Goal: Transaction & Acquisition: Purchase product/service

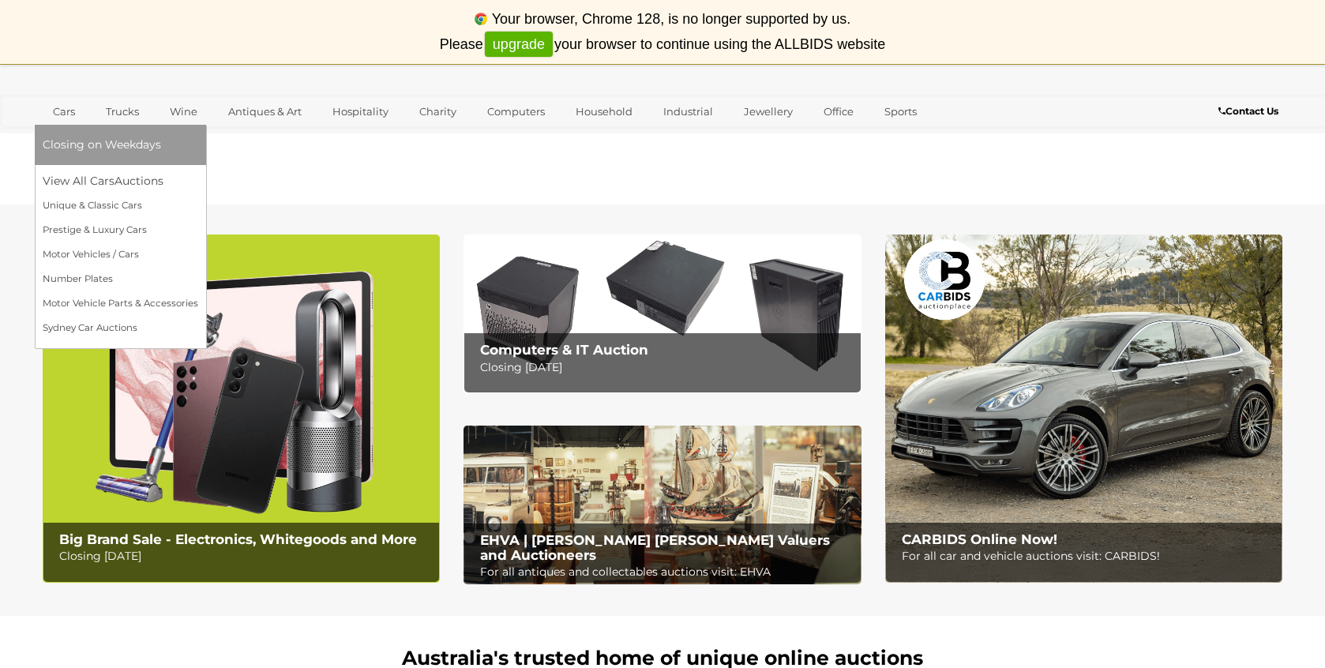
click at [72, 107] on link "Cars" at bounding box center [64, 112] width 43 height 26
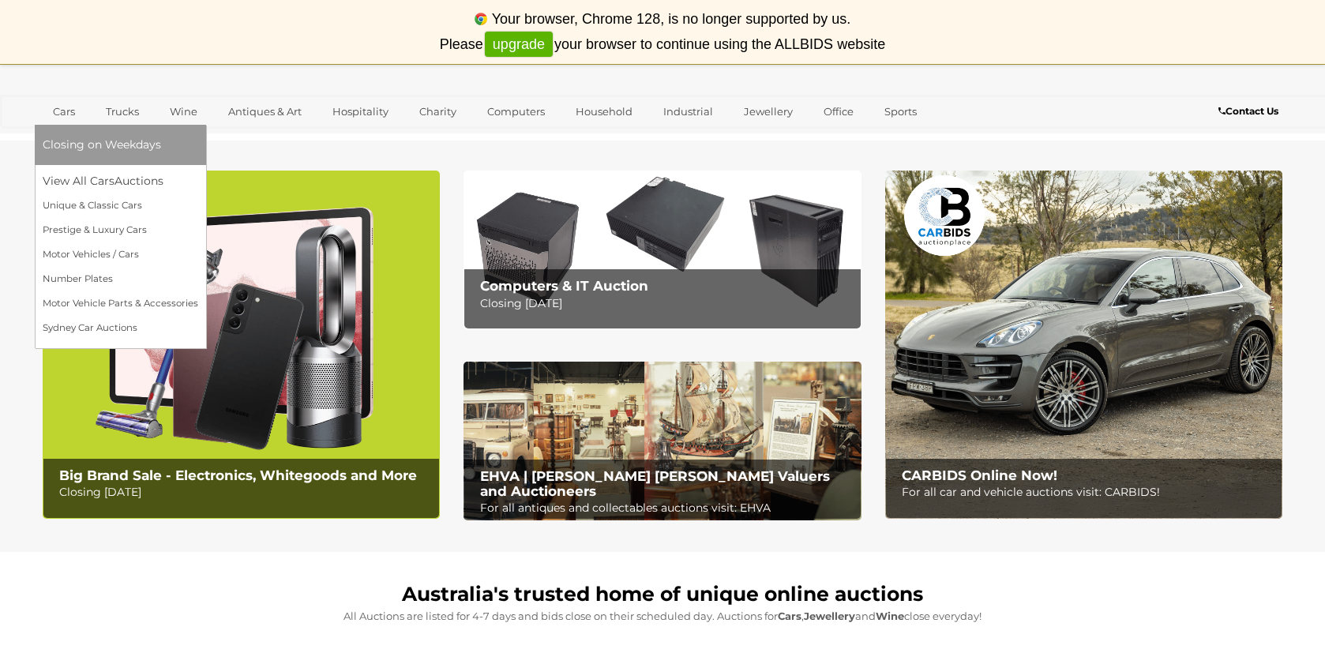
click at [57, 144] on span "Closing on Weekdays" at bounding box center [102, 144] width 118 height 14
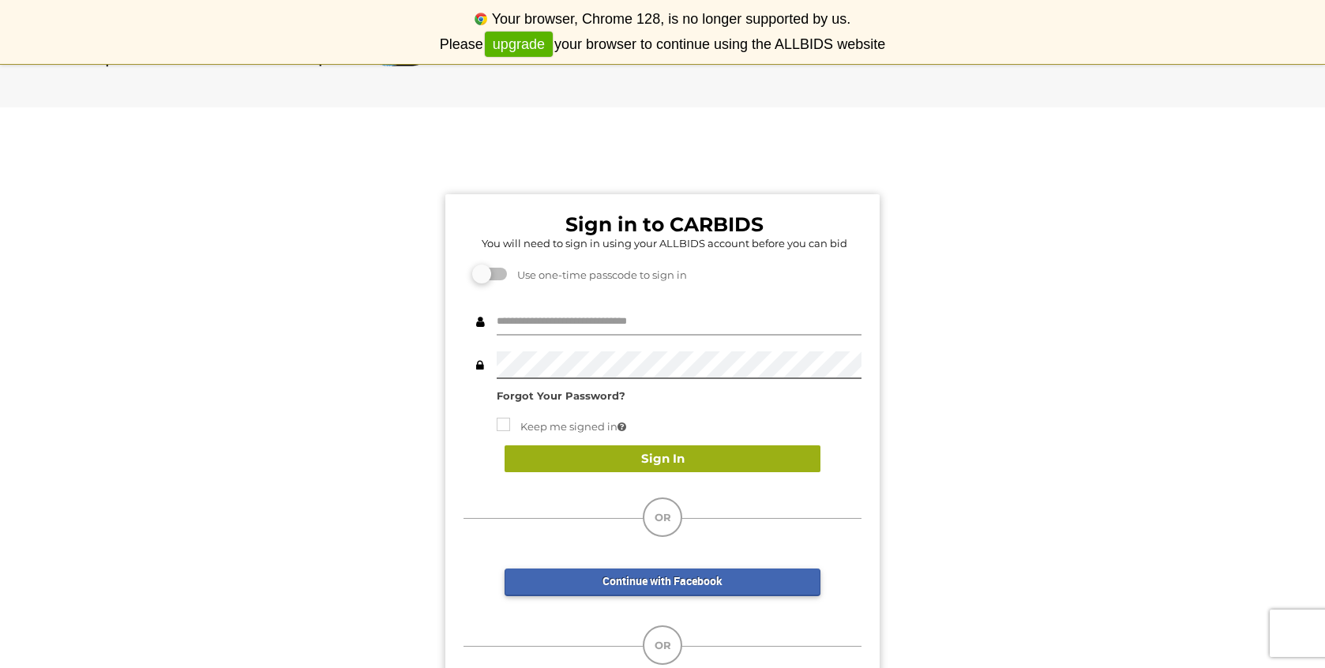
type input "******"
click at [571, 455] on button "Sign In" at bounding box center [662, 459] width 316 height 28
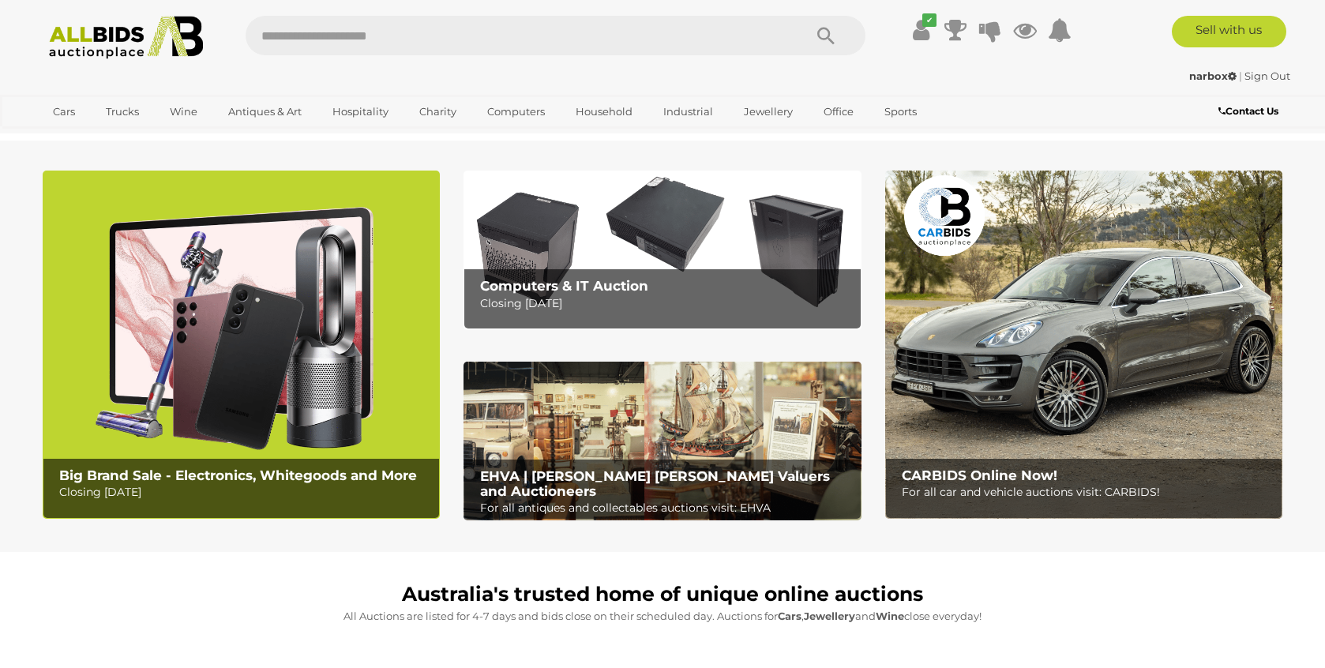
click at [538, 225] on img at bounding box center [661, 249] width 397 height 159
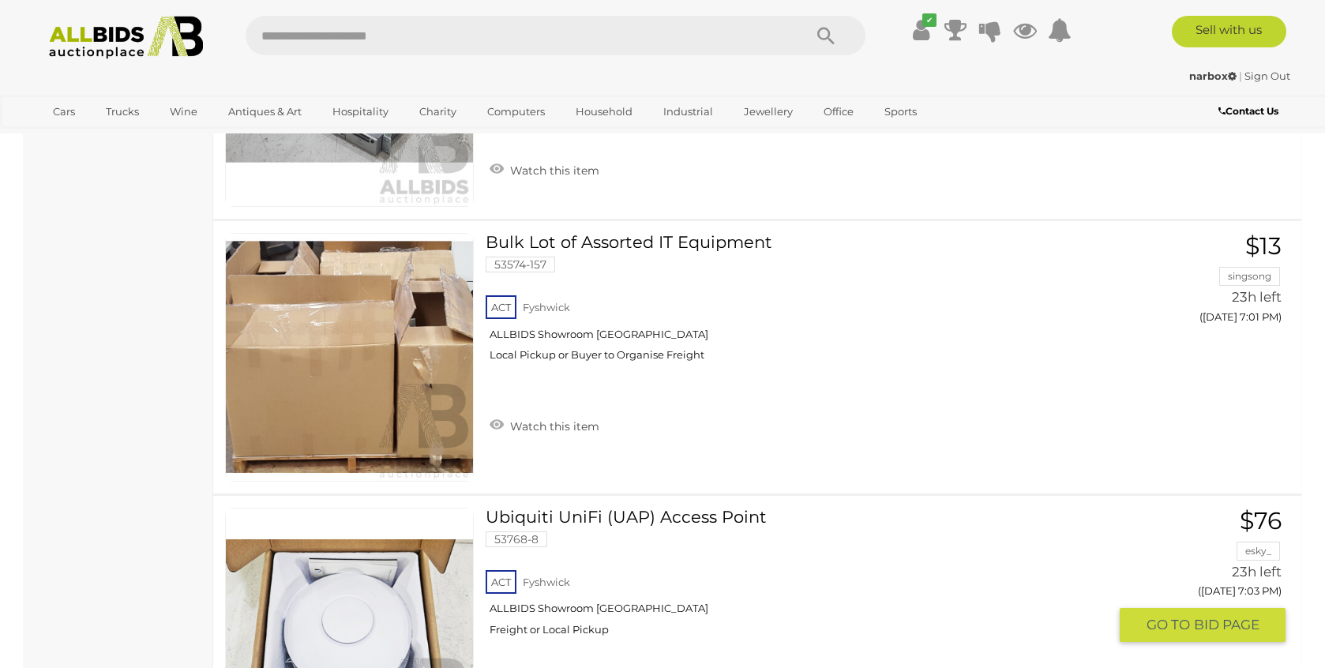
scroll to position [5772, 0]
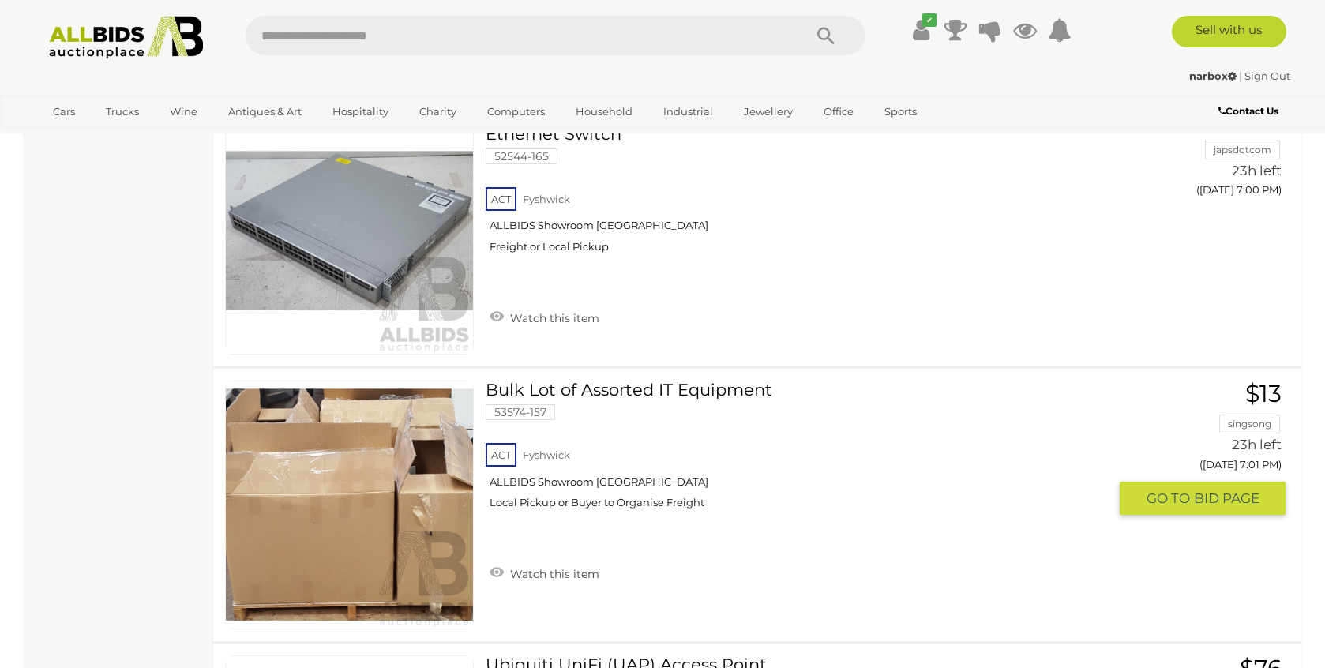
click at [343, 473] on link at bounding box center [349, 504] width 249 height 249
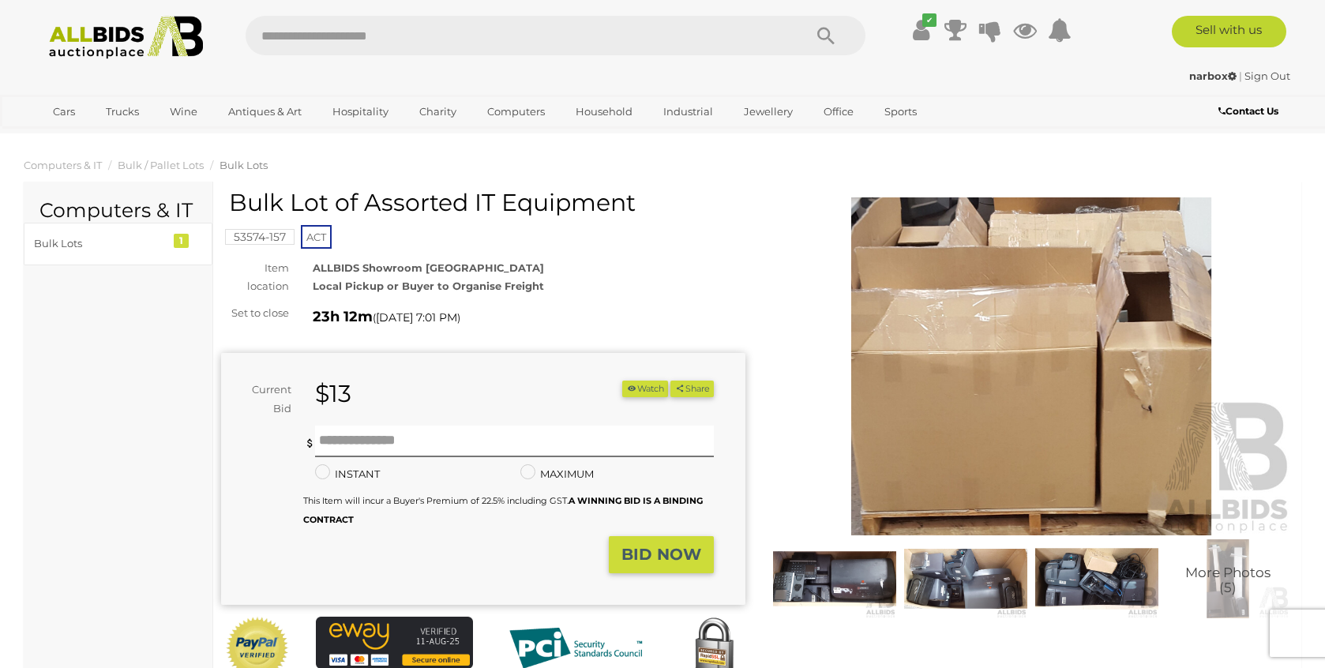
click at [987, 597] on img at bounding box center [965, 579] width 123 height 80
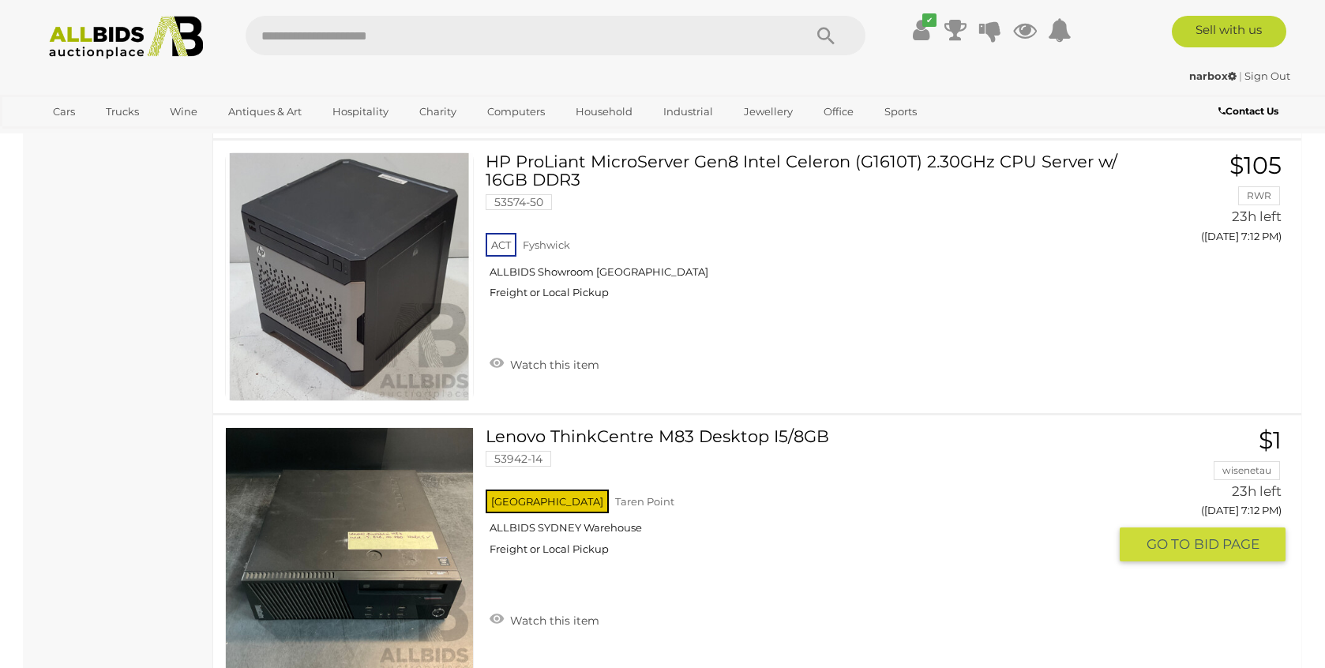
scroll to position [10391, 0]
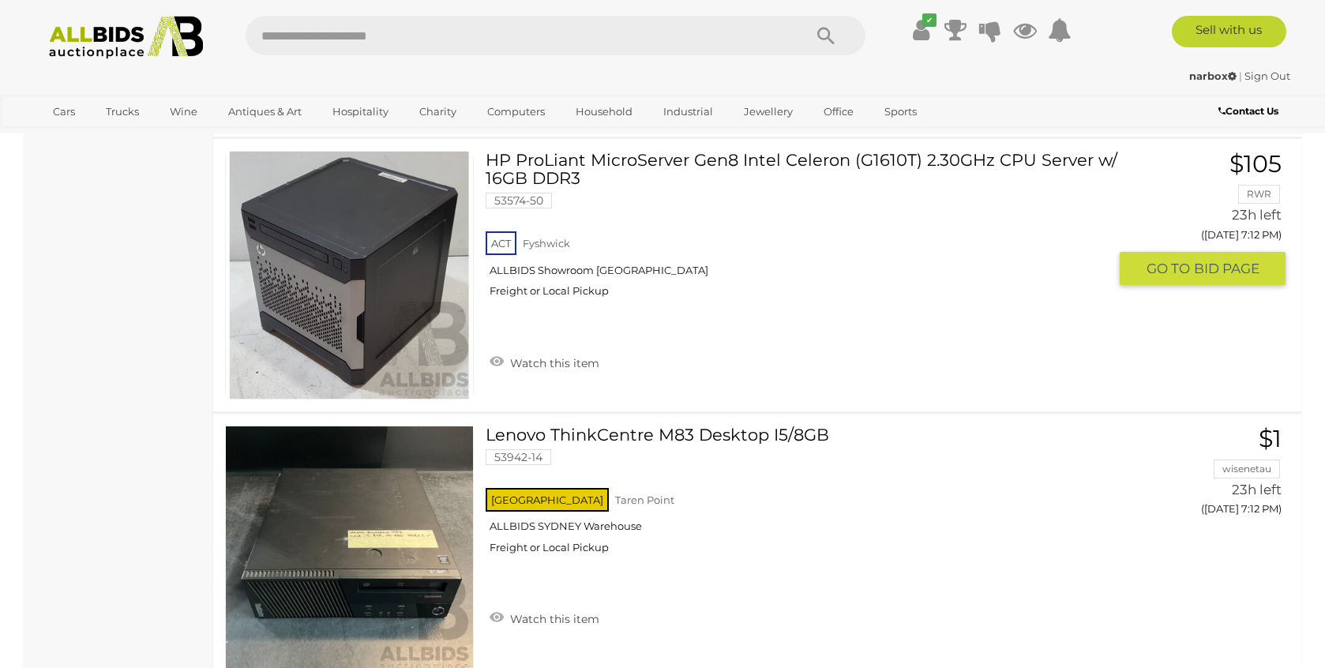
click at [335, 241] on link at bounding box center [349, 275] width 249 height 249
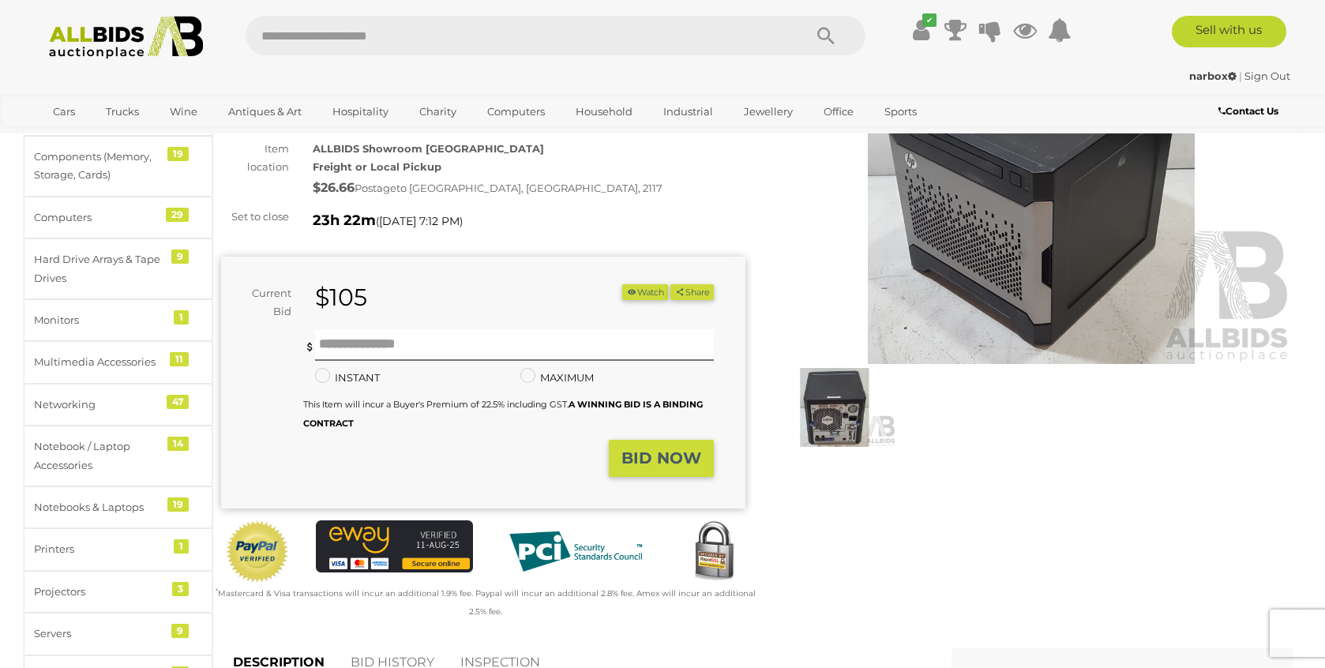
scroll to position [183, 0]
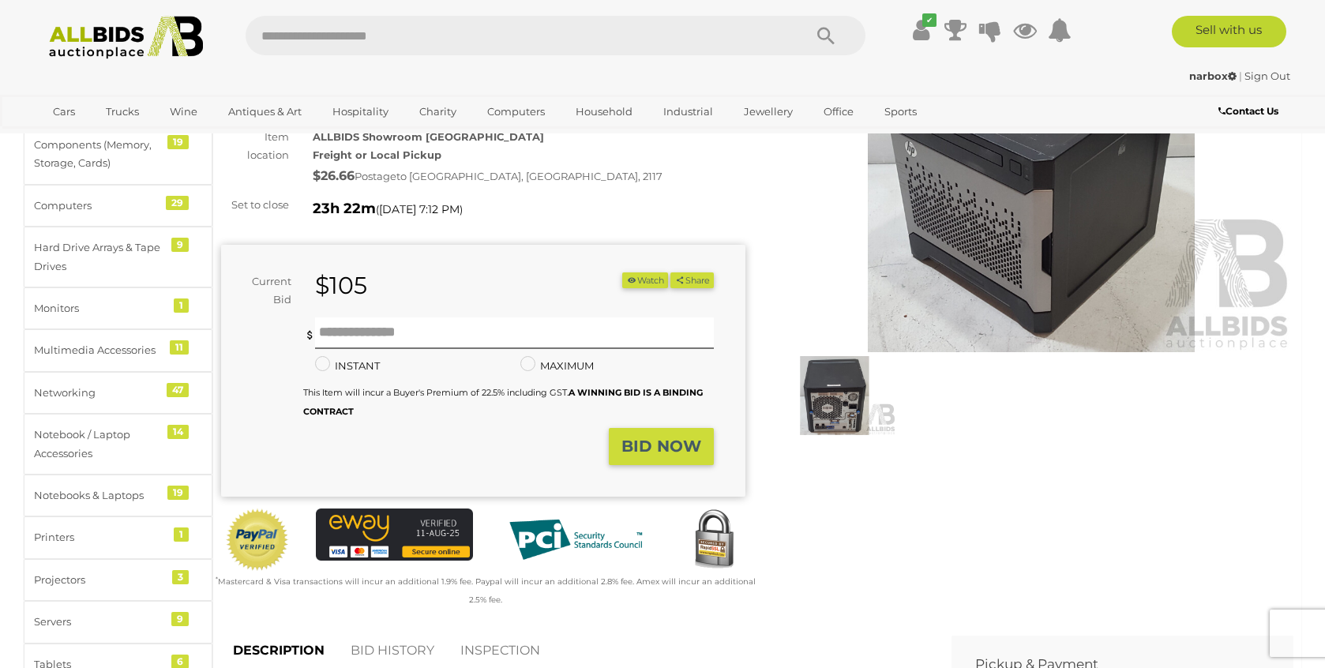
click at [824, 407] on img at bounding box center [834, 396] width 123 height 80
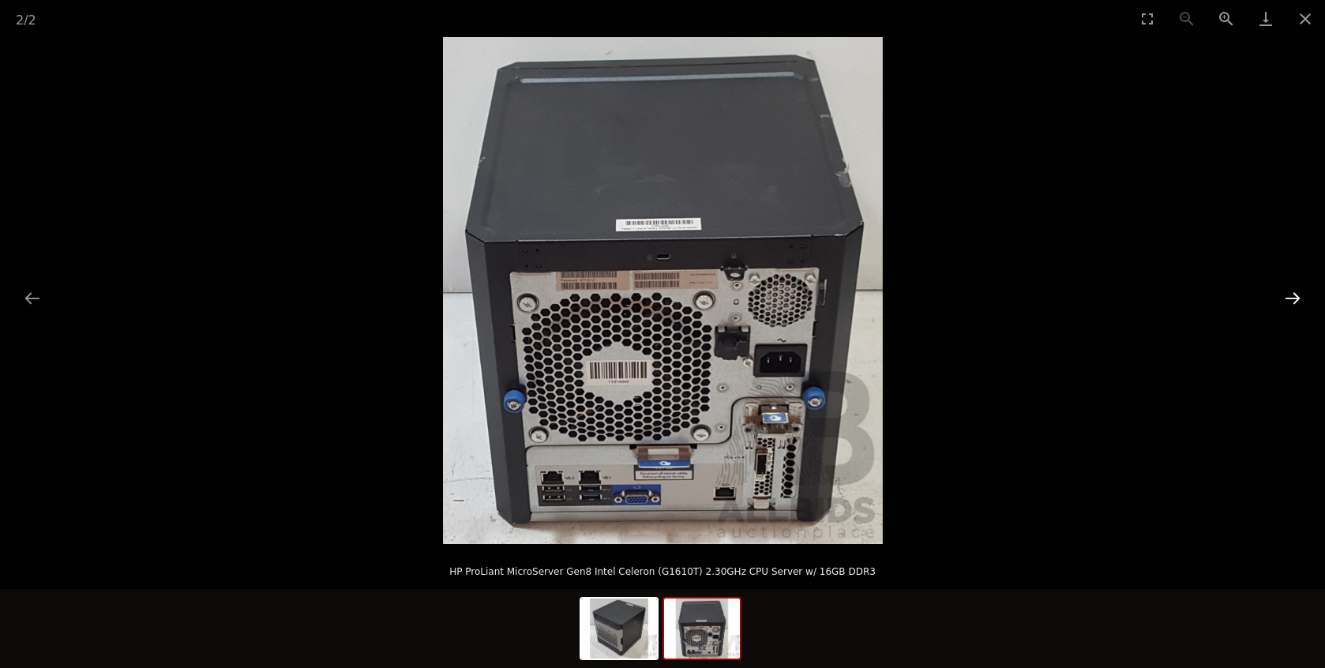
click at [1299, 303] on button "Next slide" at bounding box center [1292, 298] width 33 height 31
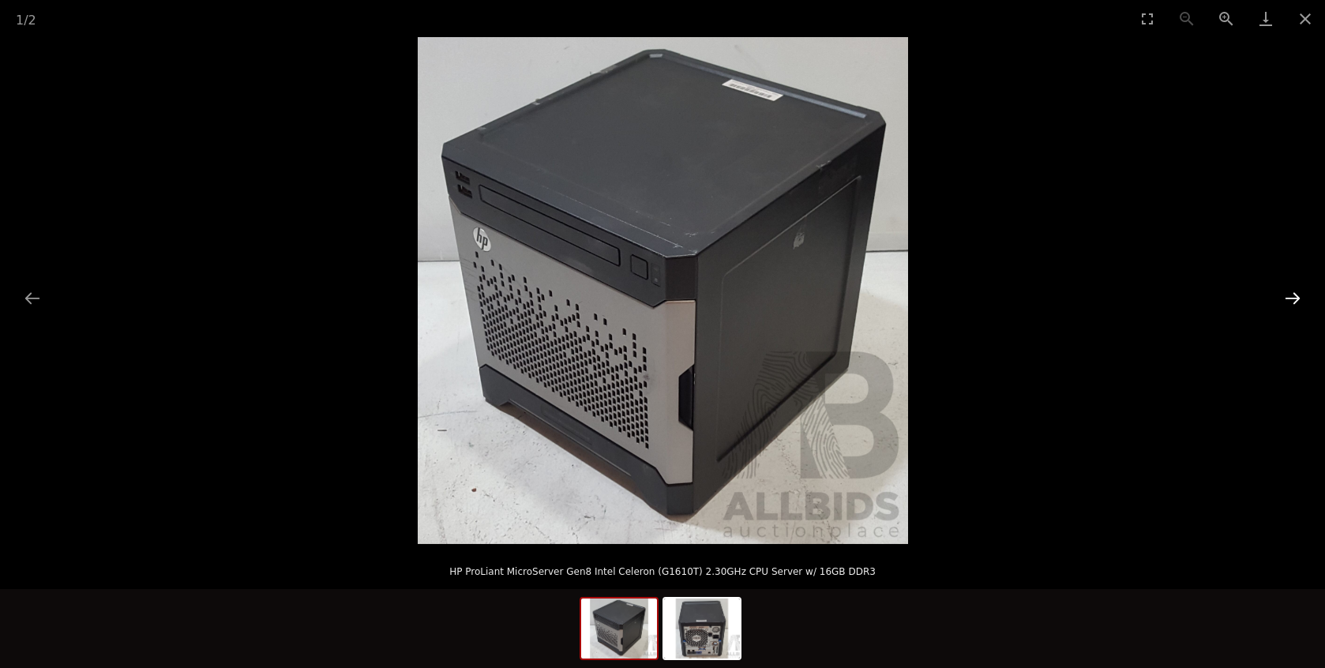
click at [1299, 303] on button "Next slide" at bounding box center [1292, 298] width 33 height 31
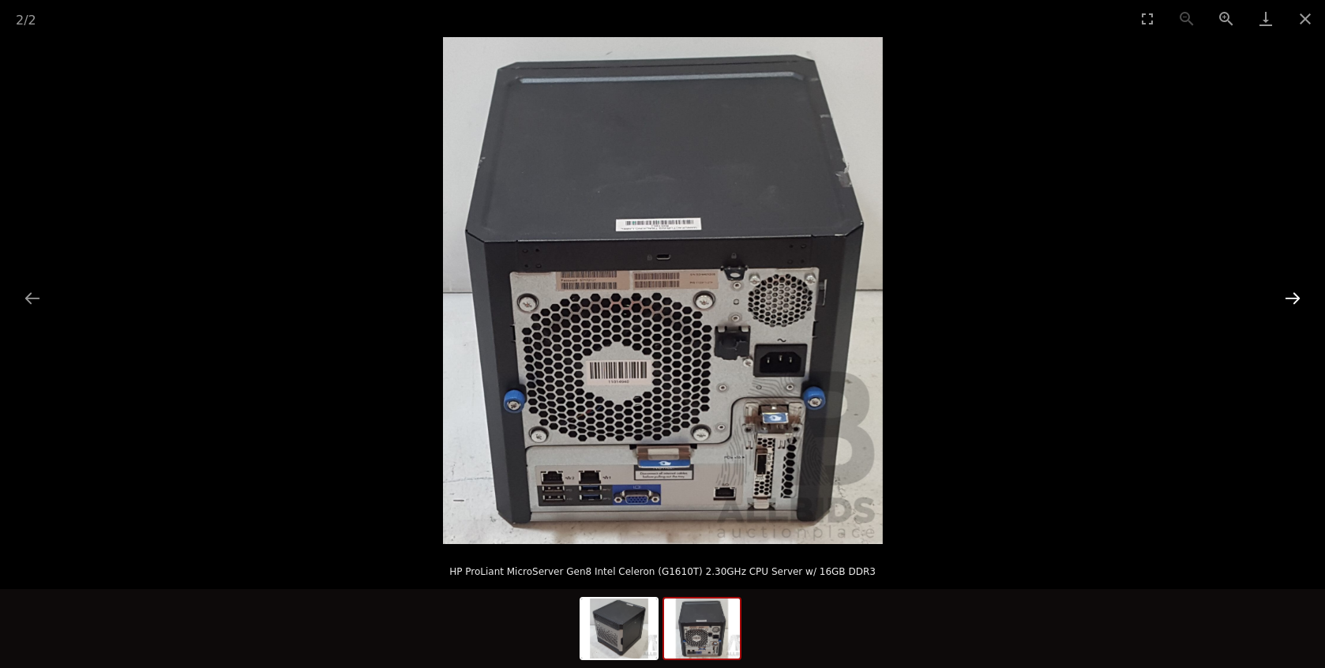
click at [1297, 303] on button "Next slide" at bounding box center [1292, 298] width 33 height 31
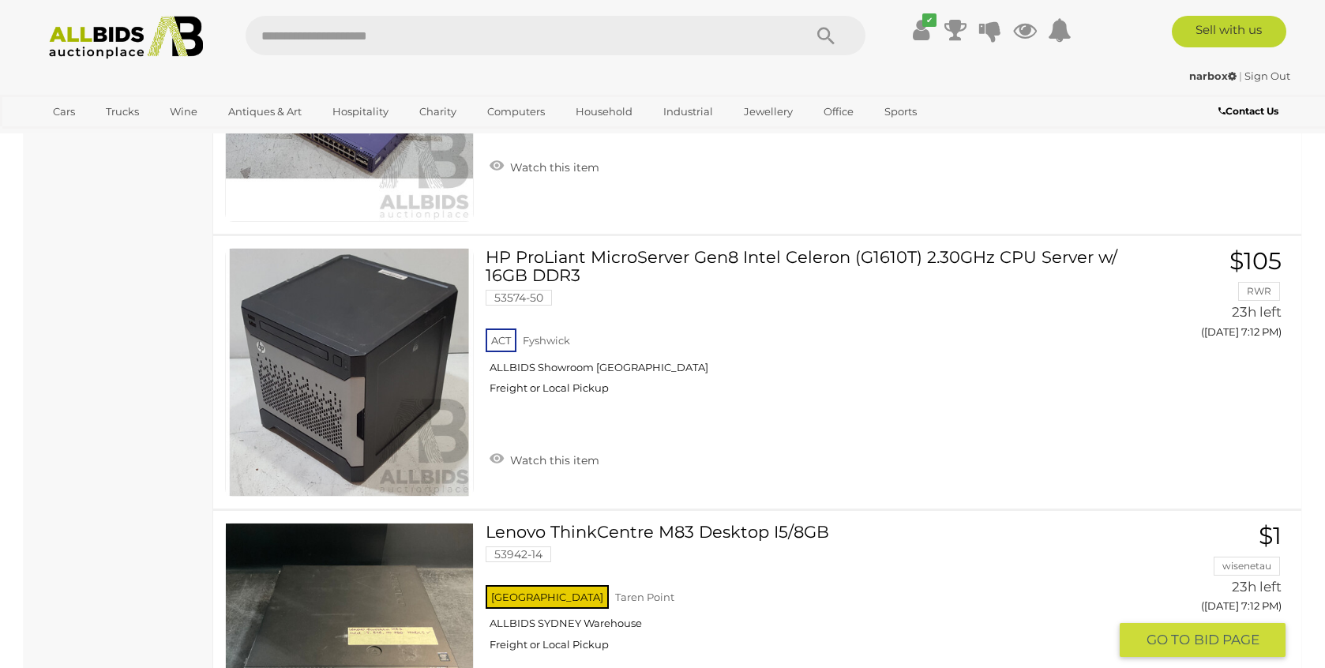
scroll to position [10279, 0]
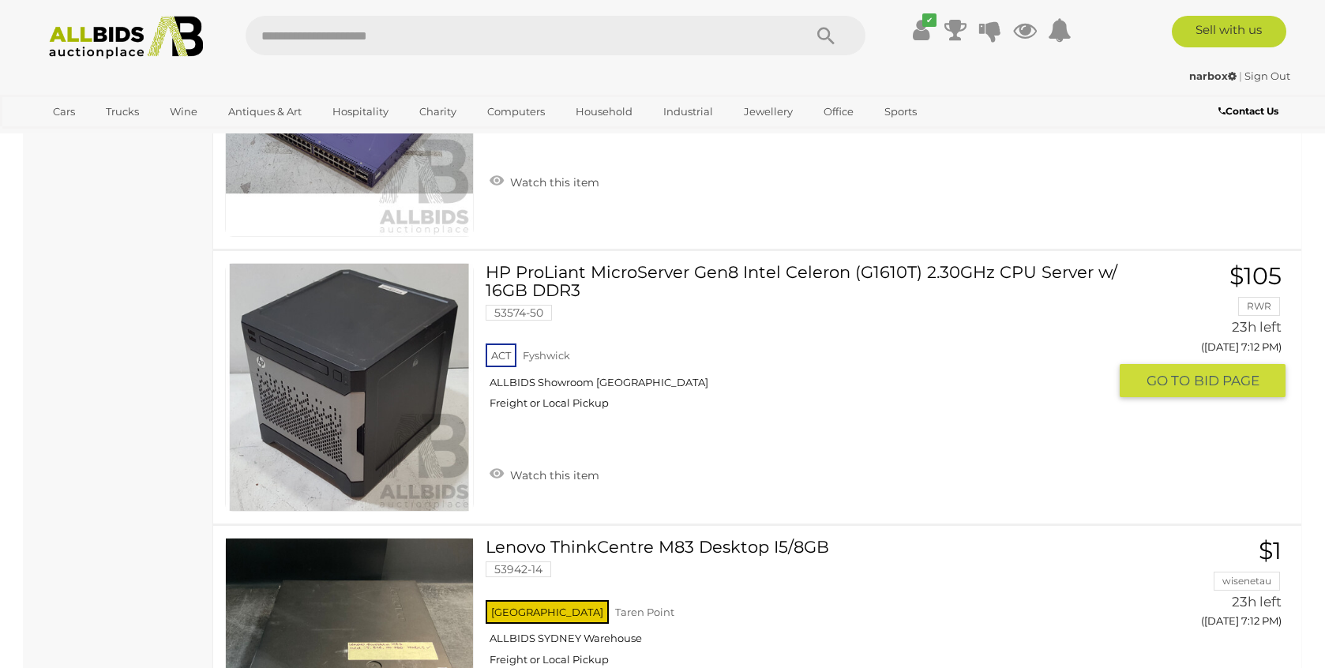
click at [584, 271] on link "HP ProLiant MicroServer Gen8 Intel Celeron (G1610T) 2.30GHz CPU Server w/ 16GB …" at bounding box center [802, 342] width 611 height 159
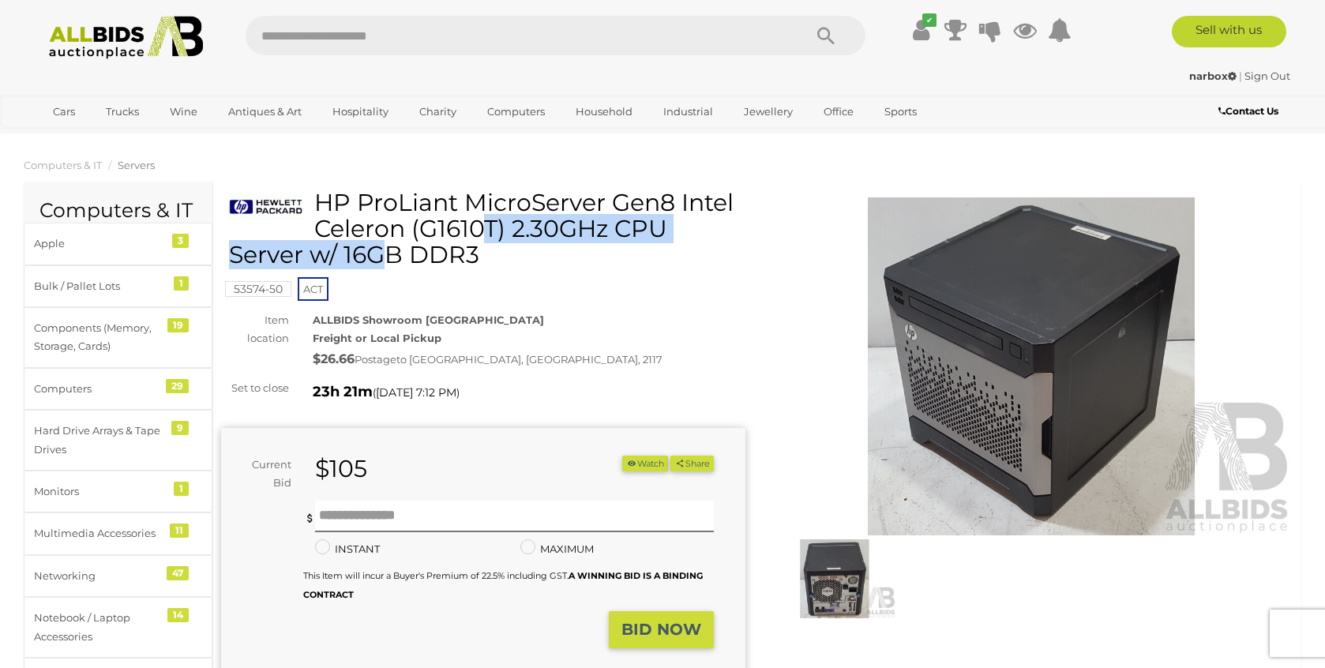
drag, startPoint x: 316, startPoint y: 202, endPoint x: 672, endPoint y: 207, distance: 356.0
click at [672, 207] on h1 "HP ProLiant MicroServer Gen8 Intel Celeron (G1610T) 2.30GHz CPU Server w/ 16GB …" at bounding box center [485, 228] width 512 height 78
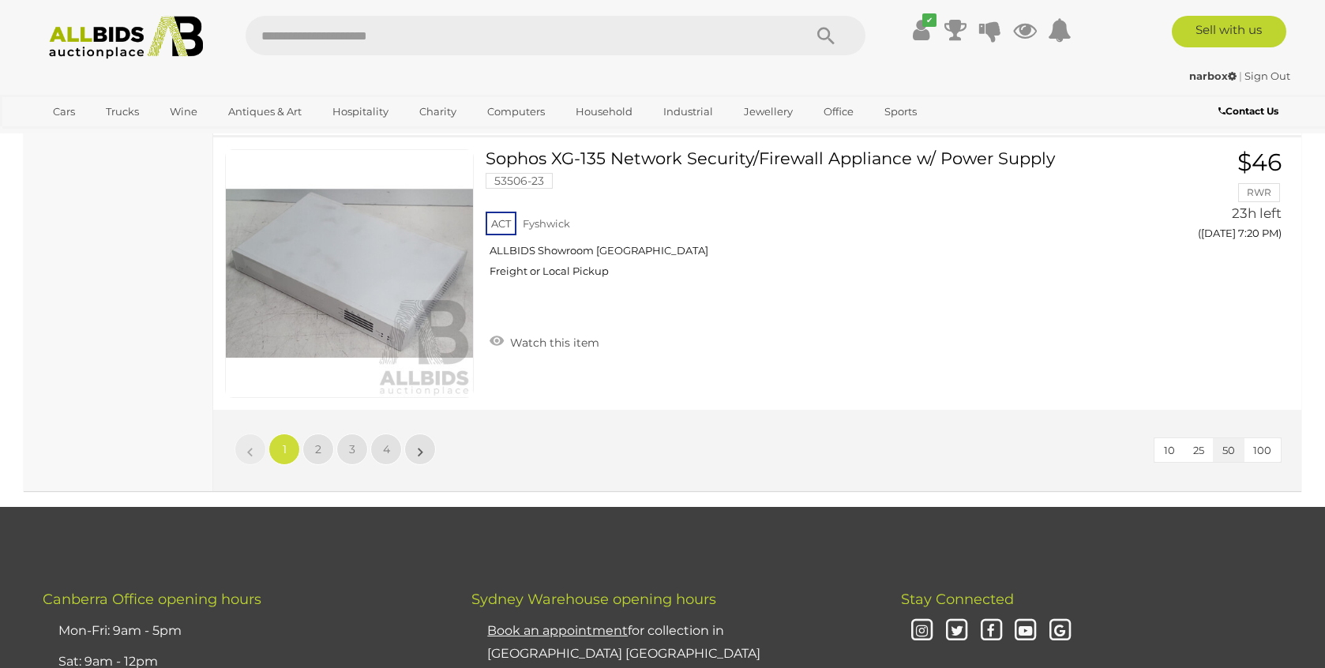
scroll to position [13690, 0]
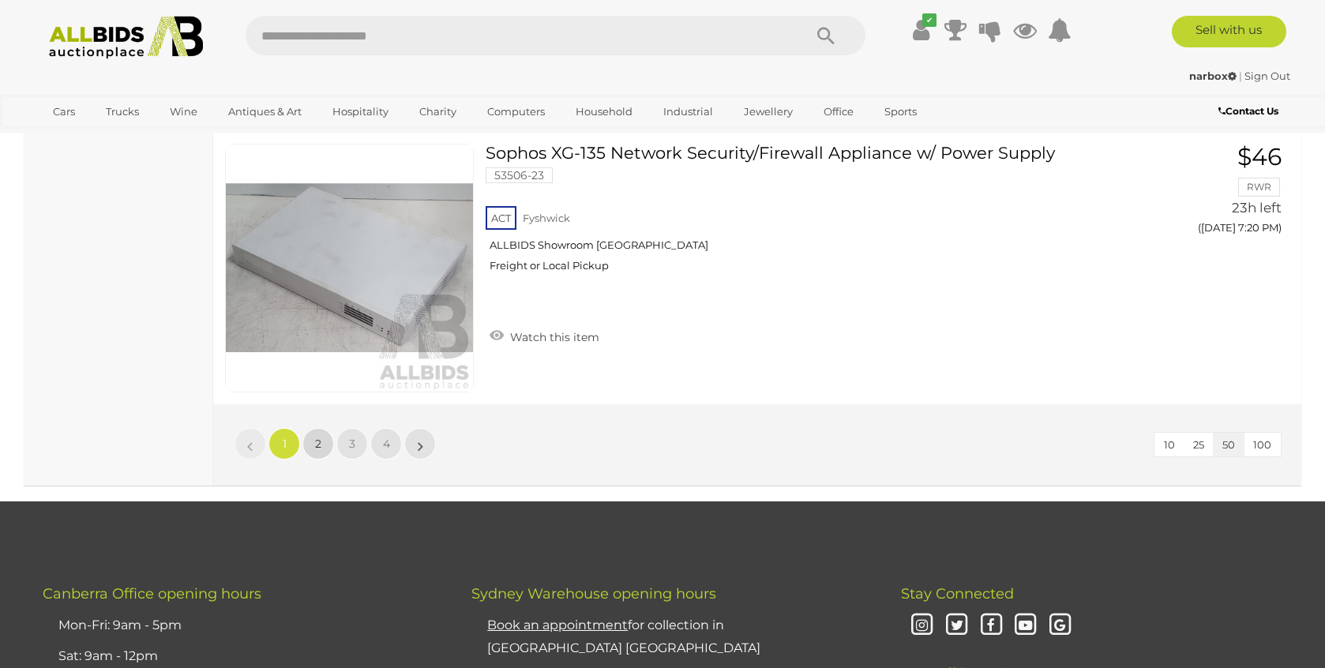
click at [316, 443] on span "2" at bounding box center [318, 444] width 6 height 14
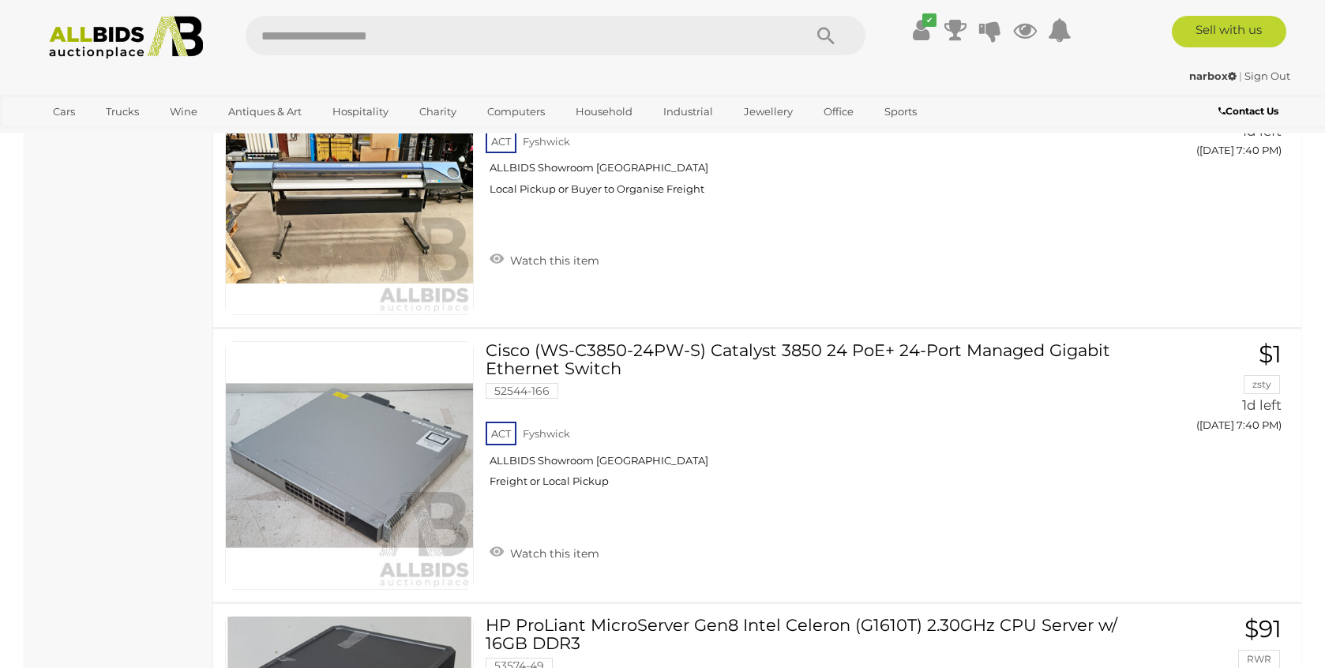
scroll to position [6293, 0]
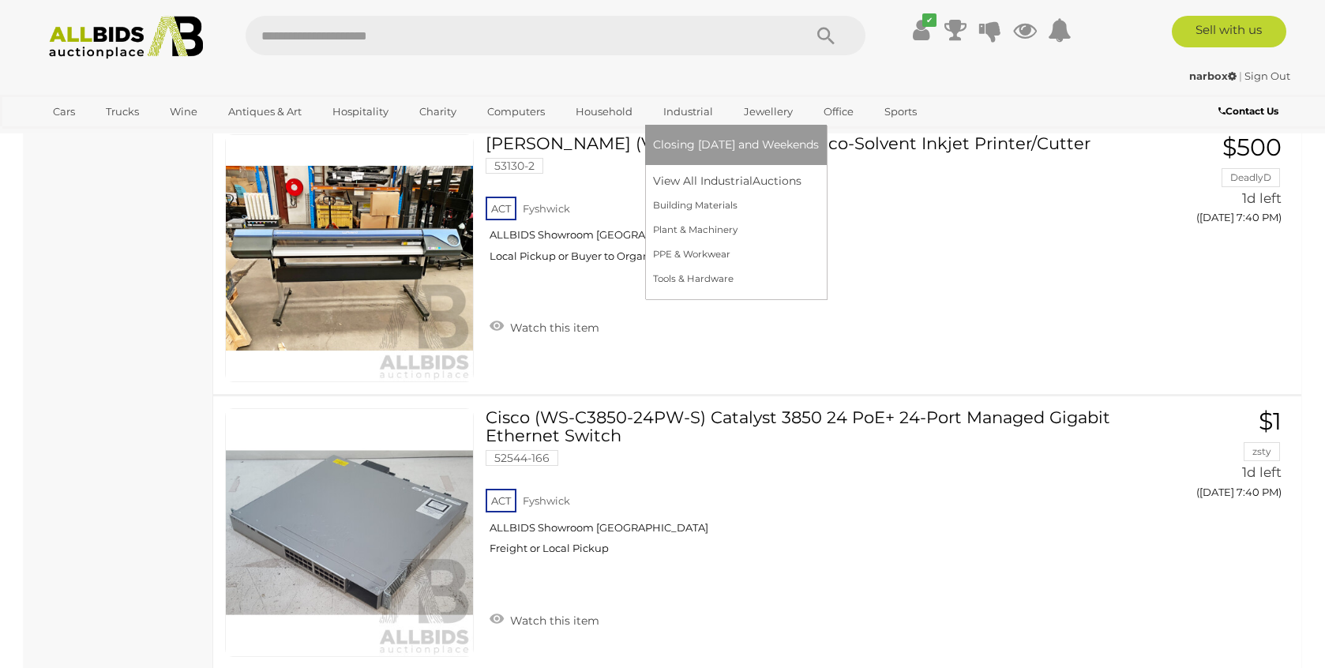
click at [678, 118] on link "Industrial" at bounding box center [688, 112] width 70 height 26
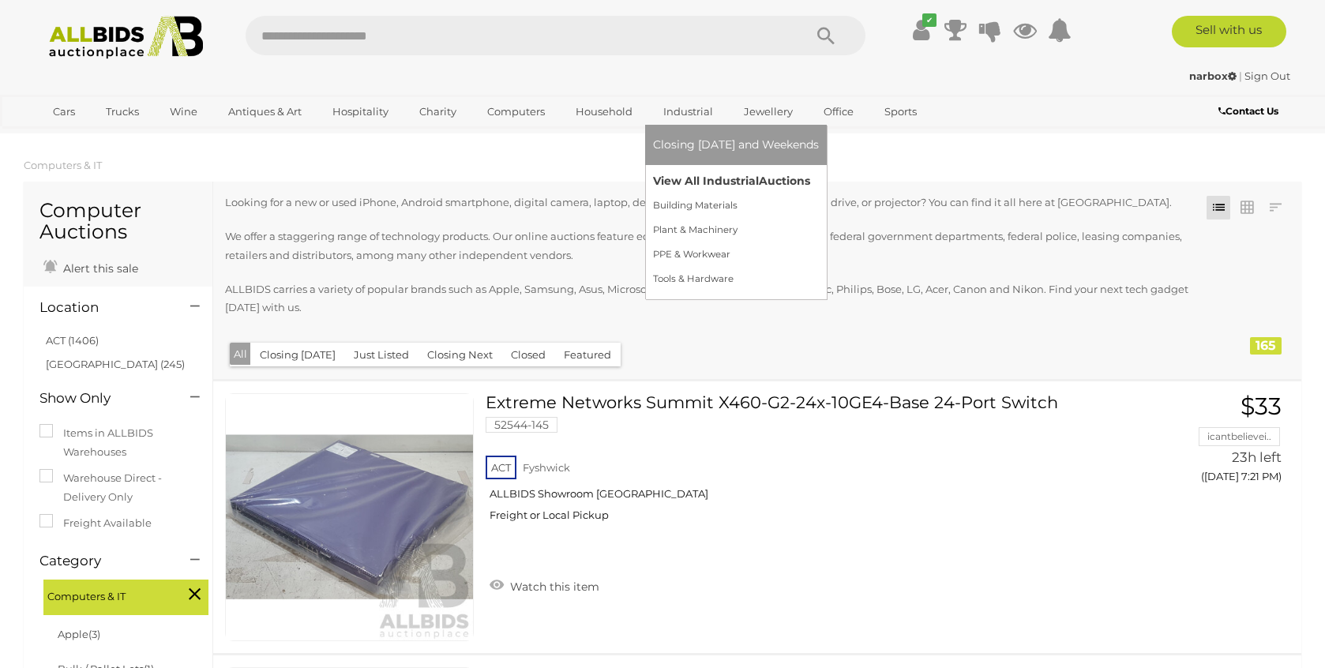
click at [669, 181] on link "View All Industrial Auctions" at bounding box center [736, 181] width 166 height 24
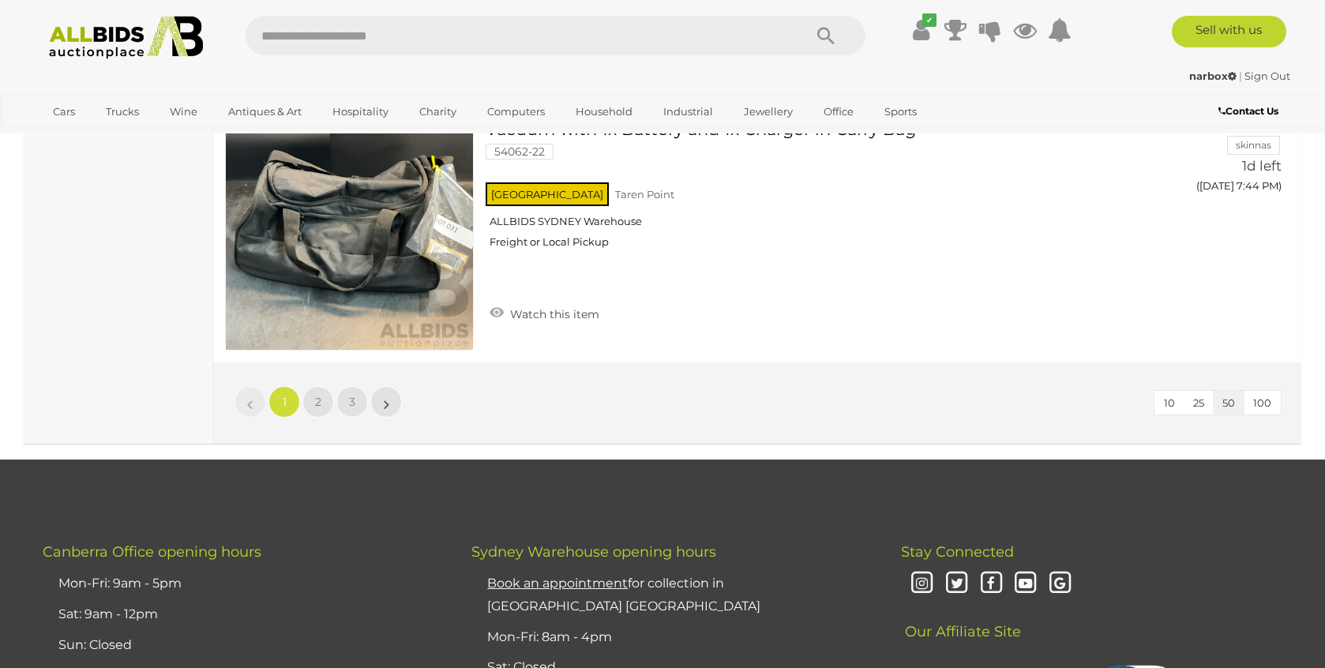
scroll to position [13742, 0]
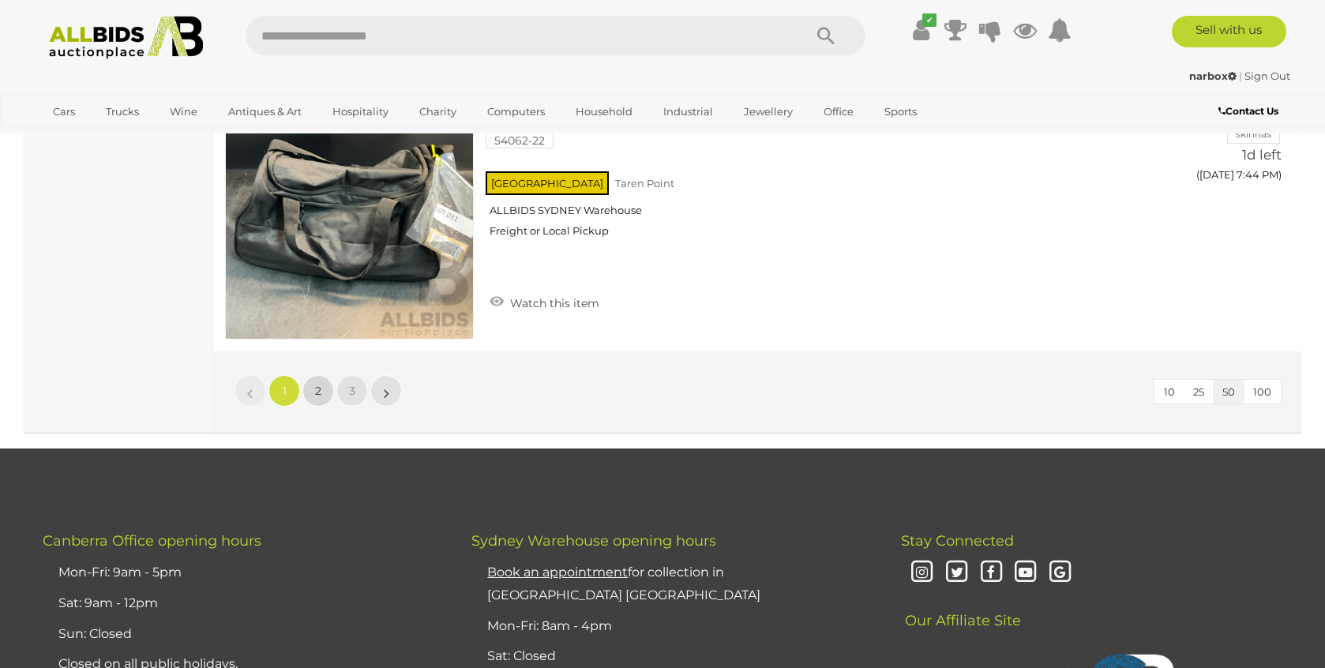
click at [323, 394] on link "2" at bounding box center [318, 391] width 32 height 32
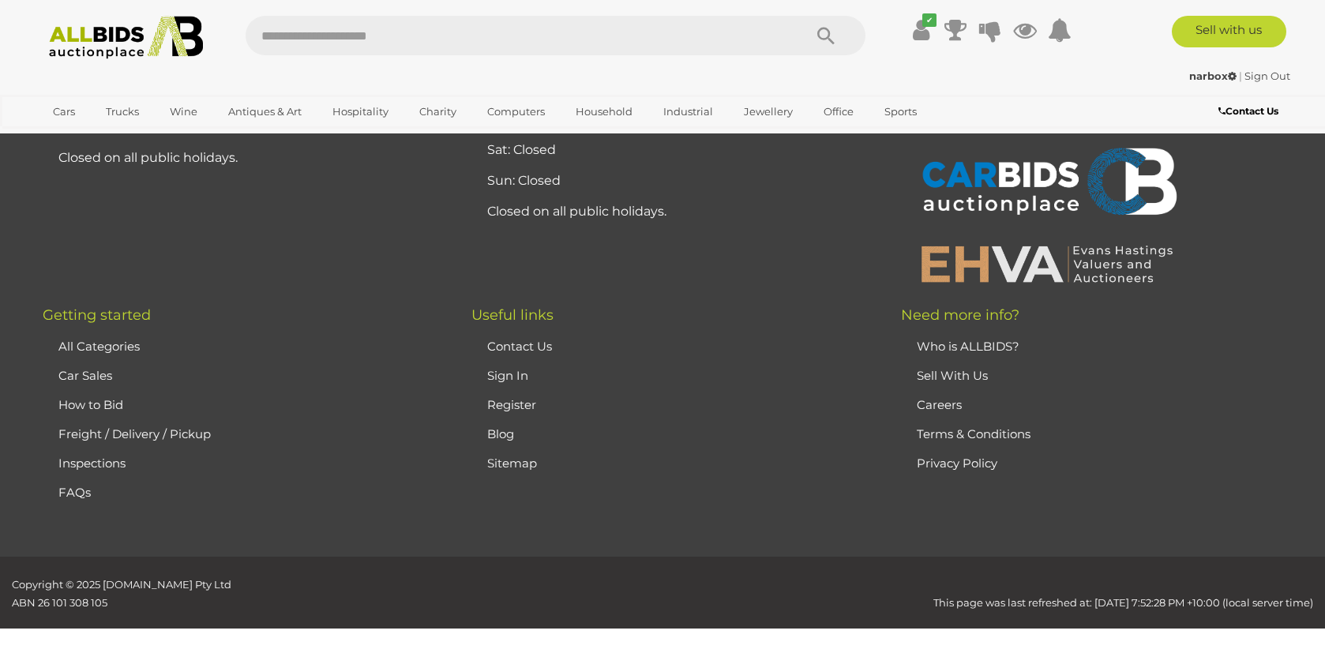
scroll to position [220, 0]
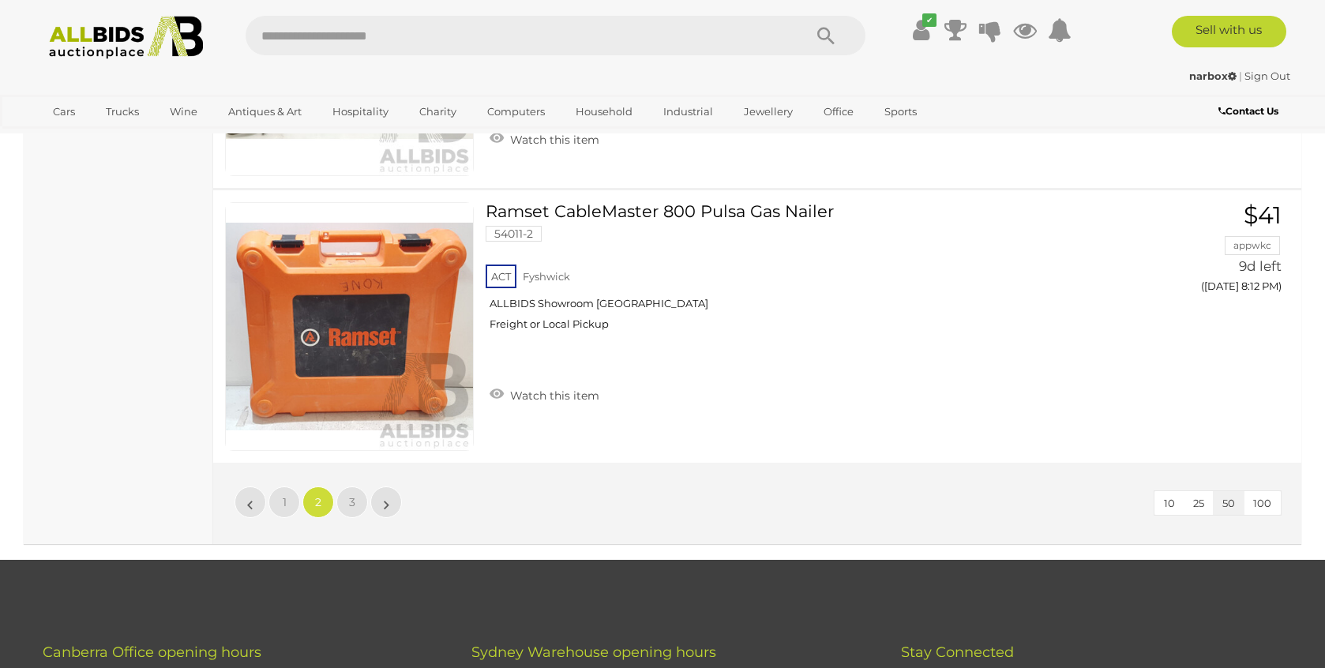
scroll to position [13760, 0]
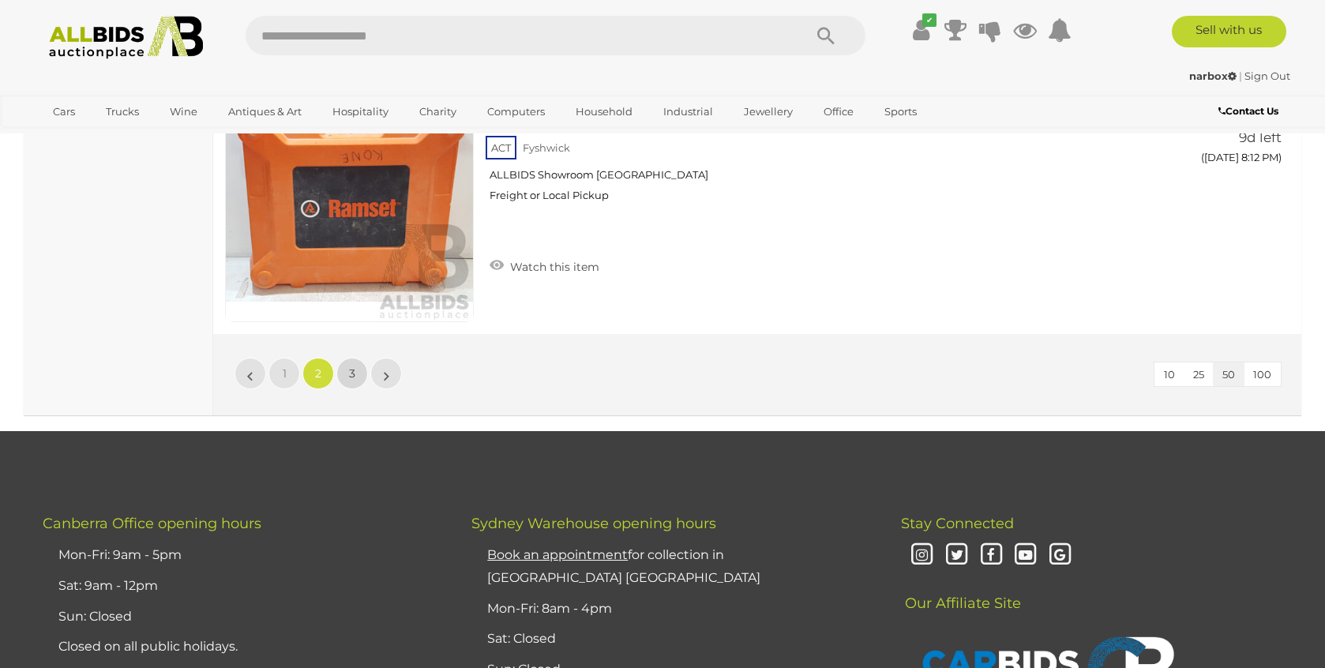
click at [343, 375] on link "3" at bounding box center [352, 374] width 32 height 32
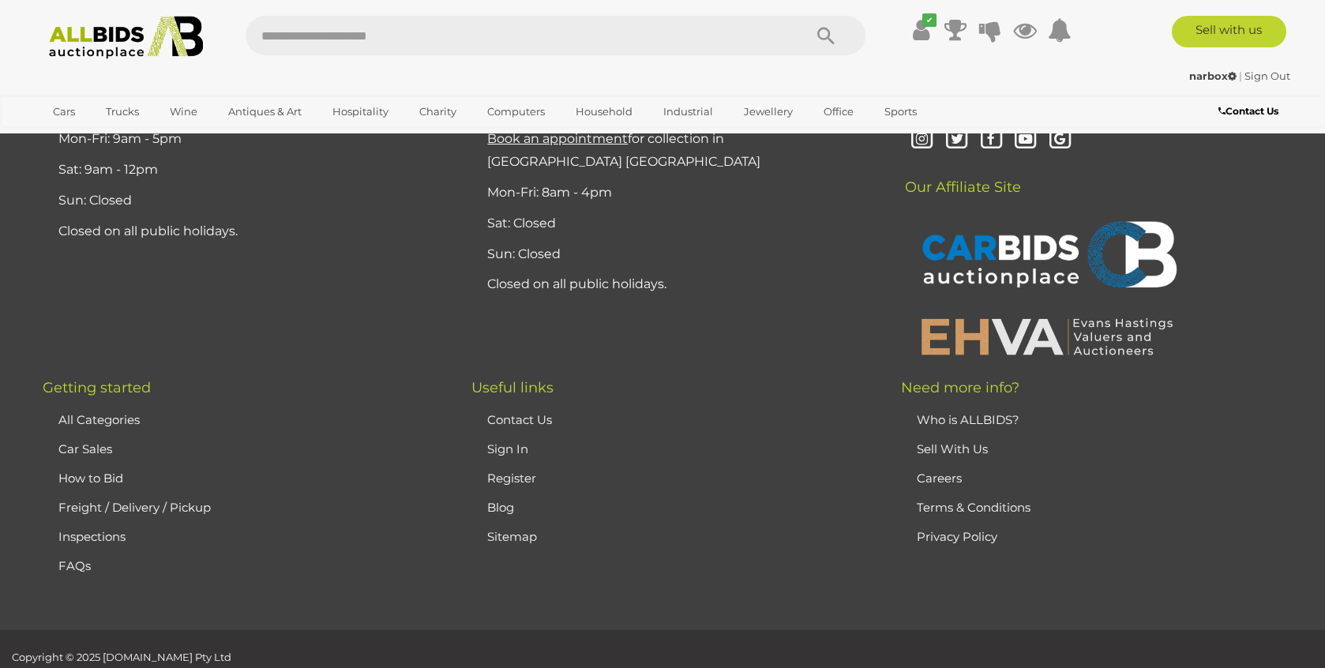
scroll to position [5196, 0]
